Goal: Check status

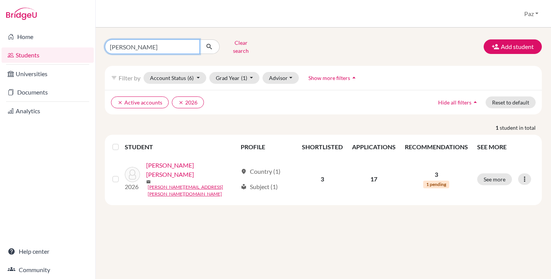
click at [134, 42] on input "[PERSON_NAME]" at bounding box center [152, 46] width 95 height 15
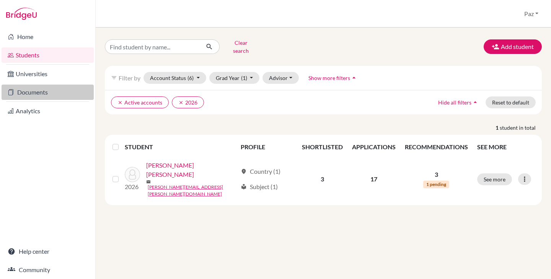
click at [43, 95] on link "Documents" at bounding box center [48, 92] width 92 height 15
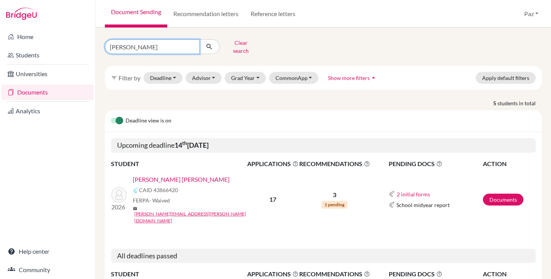
click at [145, 42] on input "[PERSON_NAME]" at bounding box center [152, 46] width 95 height 15
type input "n"
type input "safie"
click button "submit" at bounding box center [209, 46] width 20 height 15
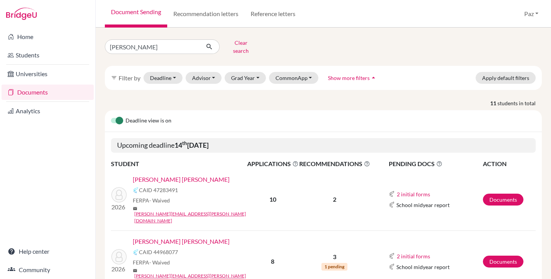
click at [145, 237] on link "Safie Dada, Federico" at bounding box center [181, 241] width 97 height 9
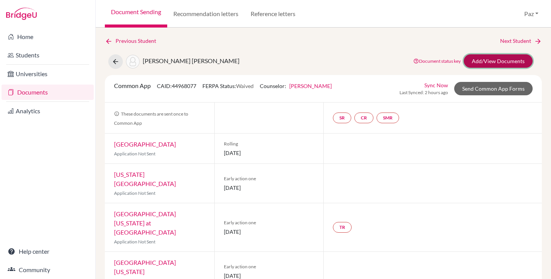
click at [493, 60] on link "Add/View Documents" at bounding box center [498, 60] width 69 height 13
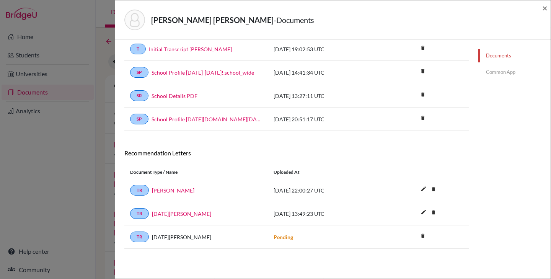
scroll to position [40, 0]
click at [73, 208] on div "Safie Dada, Federico - Documents × Documents note_add Add Document Document typ…" at bounding box center [275, 139] width 551 height 279
click at [545, 5] on span "×" at bounding box center [544, 7] width 5 height 11
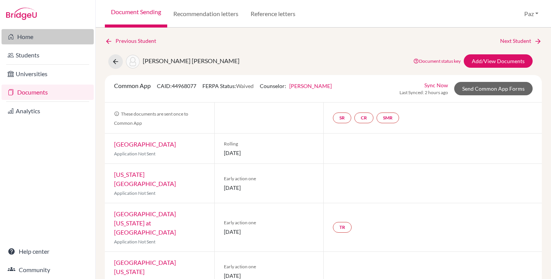
click at [18, 37] on link "Home" at bounding box center [48, 36] width 92 height 15
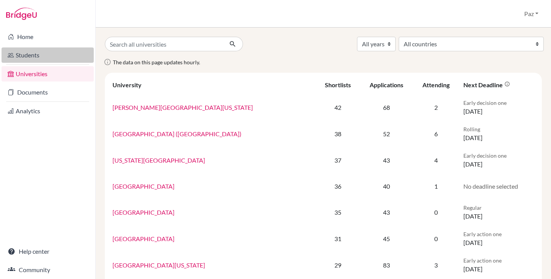
click at [48, 61] on link "Students" at bounding box center [48, 54] width 92 height 15
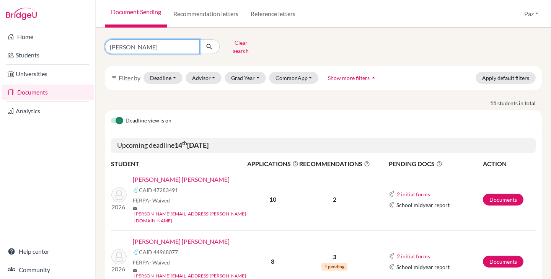
click at [150, 50] on input "safie" at bounding box center [152, 46] width 95 height 15
type input "s"
type input "[DEMOGRAPHIC_DATA]"
click button "submit" at bounding box center [209, 46] width 20 height 15
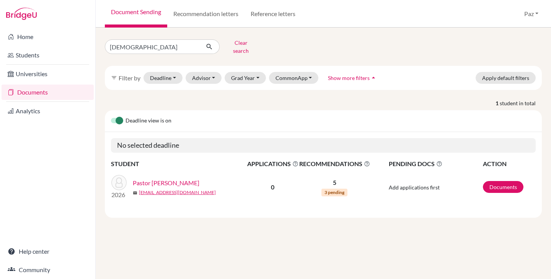
click at [186, 178] on link "Pastor Calderón, Sofia Angela" at bounding box center [166, 182] width 67 height 9
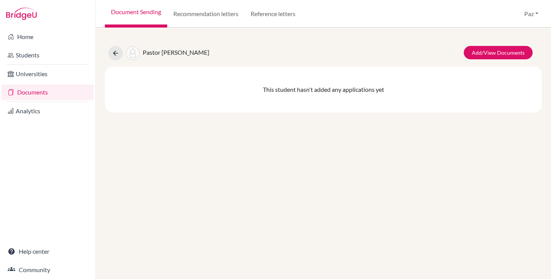
click at [35, 94] on link "Documents" at bounding box center [48, 92] width 92 height 15
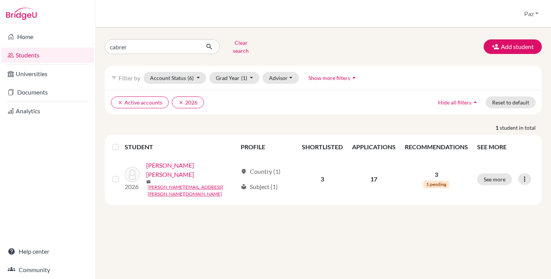
type input "[PERSON_NAME]"
click button "submit" at bounding box center [209, 46] width 20 height 15
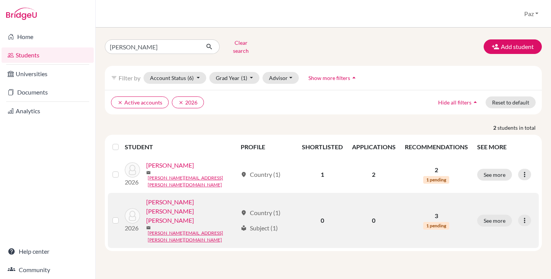
click at [173, 197] on link "[PERSON_NAME] [PERSON_NAME] [PERSON_NAME]" at bounding box center [191, 211] width 91 height 28
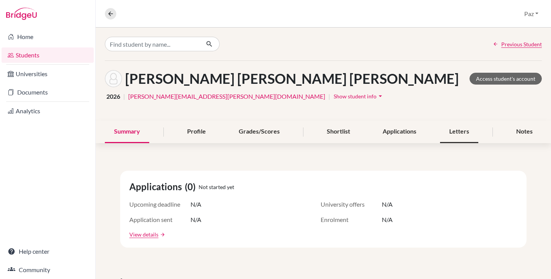
click at [462, 127] on div "Letters" at bounding box center [459, 132] width 38 height 23
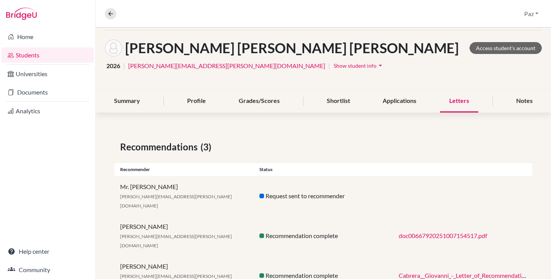
scroll to position [38, 0]
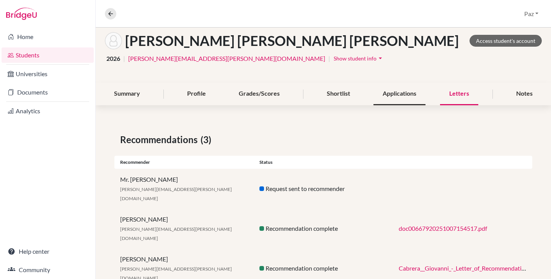
click at [401, 89] on div "Applications" at bounding box center [399, 94] width 52 height 23
